Goal: Ask a question: Seek information or help from site administrators or community

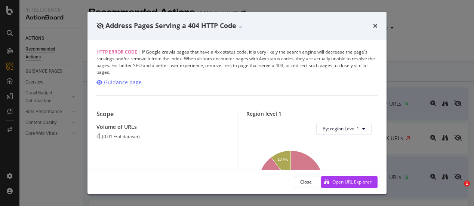
click at [374, 25] on icon "times" at bounding box center [375, 26] width 4 height 6
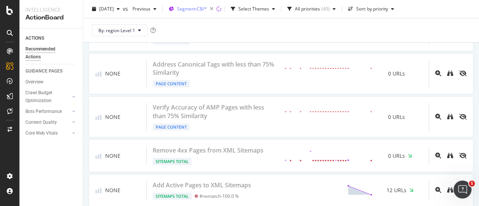
scroll to position [1497, 0]
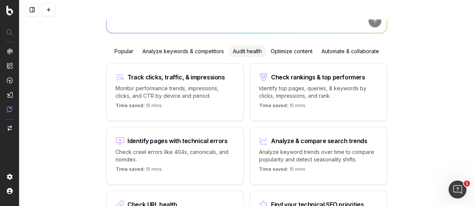
scroll to position [147, 0]
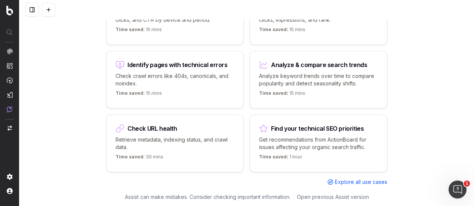
click at [356, 173] on div "Track clicks, traffic, & impressions Monitor performance trends, impressions, c…" at bounding box center [246, 86] width 281 height 198
click at [355, 180] on span "Explore all use cases" at bounding box center [361, 181] width 52 height 7
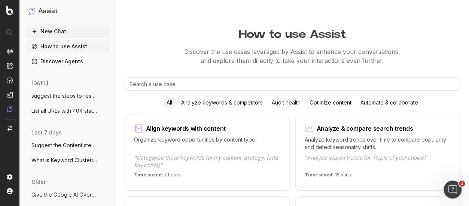
click at [200, 80] on input "text" at bounding box center [292, 83] width 335 height 13
click at [53, 25] on button "New Chat" at bounding box center [67, 31] width 84 height 12
click at [52, 29] on button "New Chat" at bounding box center [67, 31] width 84 height 12
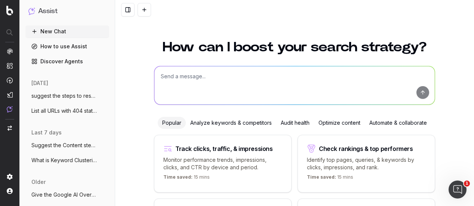
click at [147, 11] on button at bounding box center [144, 9] width 13 height 13
click at [182, 75] on textarea at bounding box center [295, 85] width 281 height 38
click at [55, 96] on span "suggest the steps to resolve the 404 err" at bounding box center [64, 95] width 66 height 7
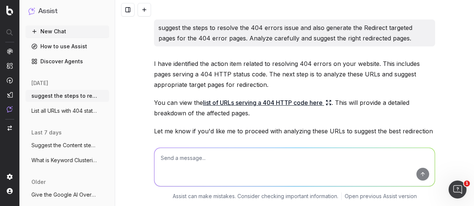
click at [260, 102] on link "list of URLs serving a 404 HTTP code here" at bounding box center [267, 102] width 129 height 10
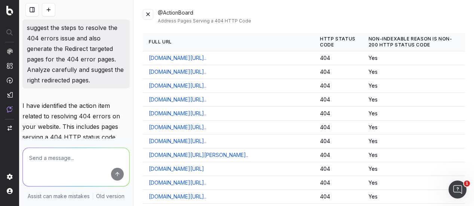
click at [207, 62] on link "www.thermofisher.com/antibody/product/CENTG1-Antibody-Polycl..." at bounding box center [178, 57] width 58 height 7
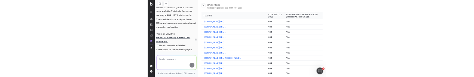
scroll to position [187, 0]
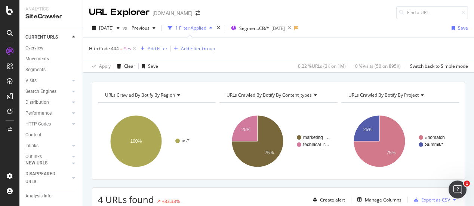
scroll to position [166, 0]
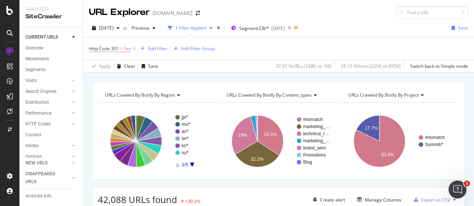
scroll to position [112, 0]
